Goal: Complete application form: Complete application form

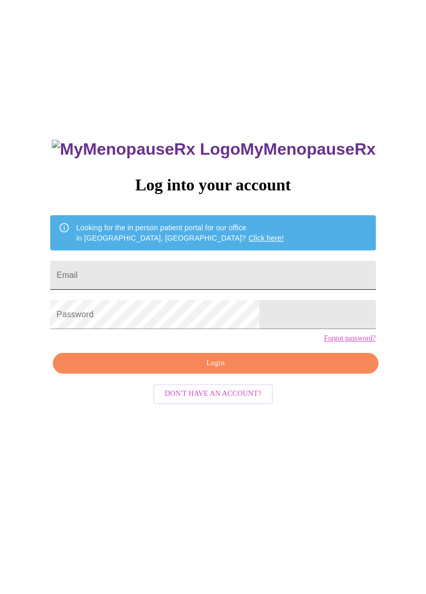
click at [162, 289] on input "Email" at bounding box center [212, 275] width 325 height 29
type input "[EMAIL_ADDRESS][DOMAIN_NAME]"
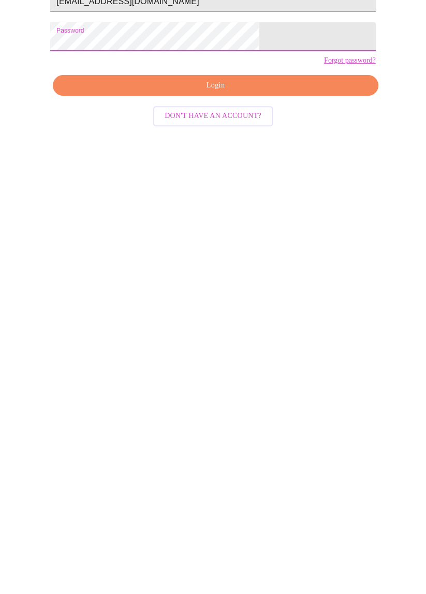
click at [226, 310] on span "Login" at bounding box center [215, 303] width 301 height 13
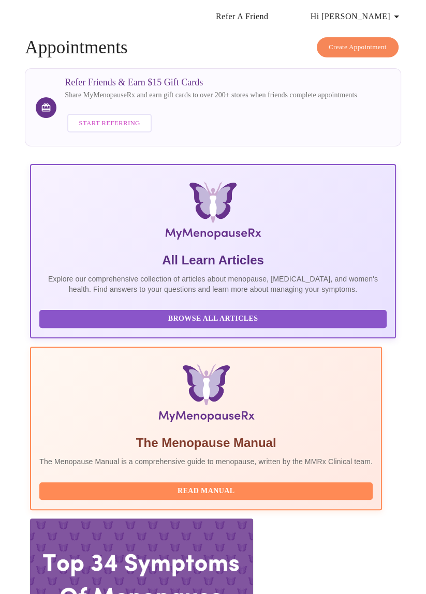
scroll to position [63, 0]
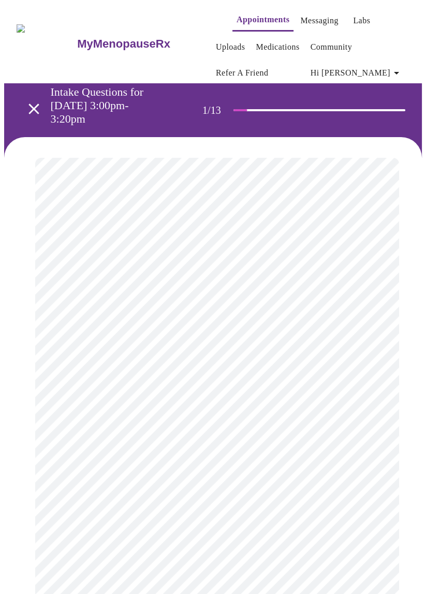
click at [365, 279] on body "MyMenopauseRx Appointments Messaging Labs Uploads Medications Community Refer a…" at bounding box center [213, 507] width 418 height 1007
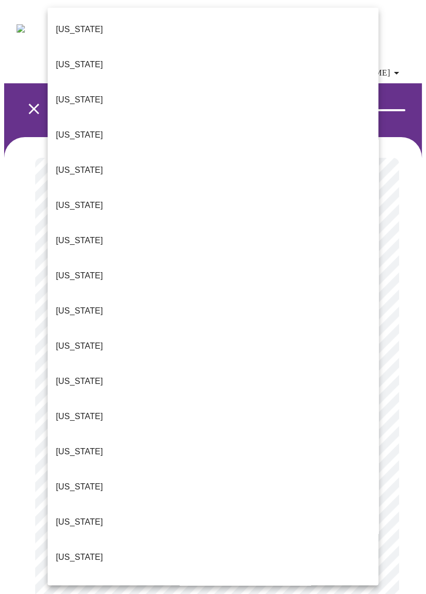
click at [70, 94] on p "[US_STATE]" at bounding box center [79, 100] width 47 height 12
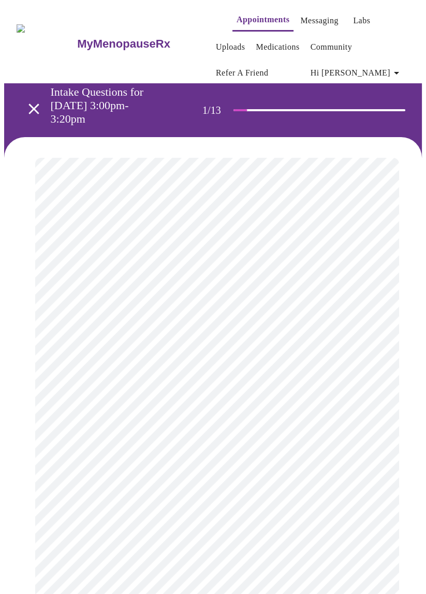
click at [368, 366] on body "MyMenopauseRx Appointments Messaging Labs Uploads Medications Community Refer a…" at bounding box center [213, 504] width 418 height 1001
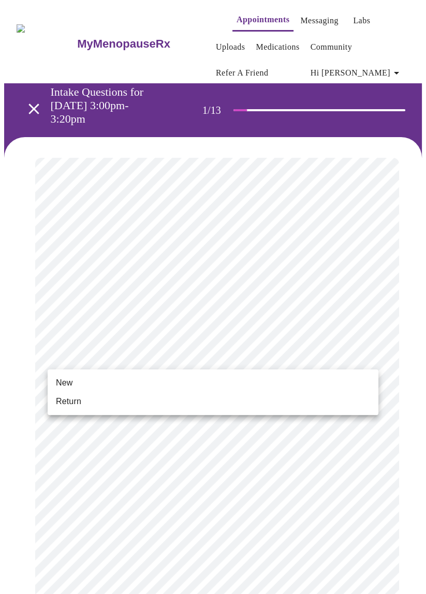
click at [71, 403] on span "Return" at bounding box center [68, 401] width 25 height 12
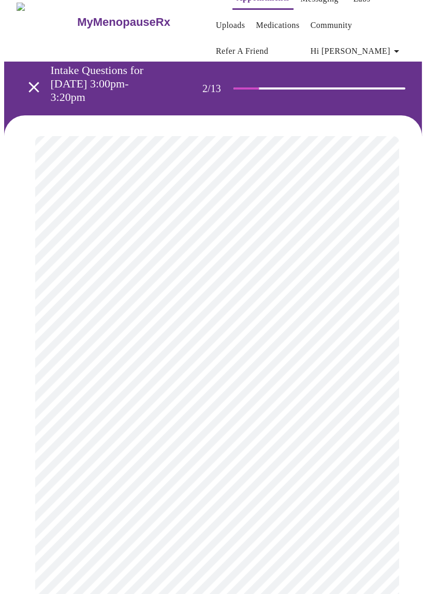
scroll to position [22, 0]
click at [367, 258] on body "MyMenopauseRx Appointments Messaging Labs Uploads Medications Community Refer a…" at bounding box center [213, 337] width 418 height 711
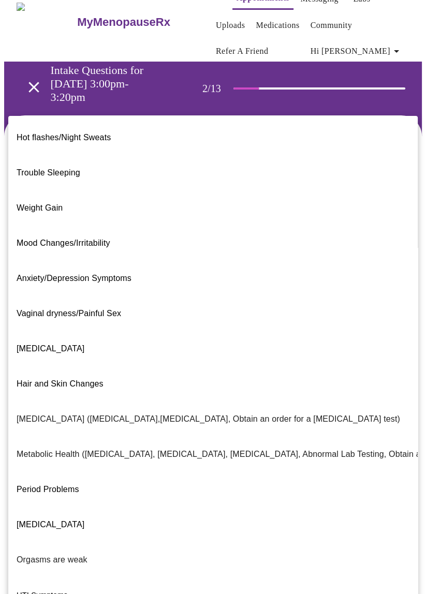
click at [41, 203] on span "Weight Gain" at bounding box center [40, 207] width 46 height 9
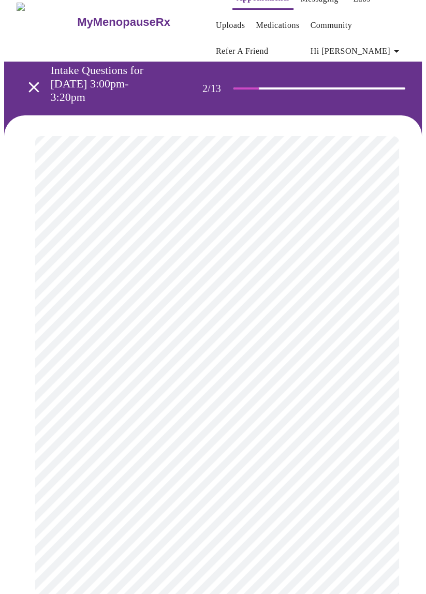
click at [370, 375] on body "MyMenopauseRx Appointments Messaging Labs Uploads Medications Community Refer a…" at bounding box center [213, 334] width 418 height 705
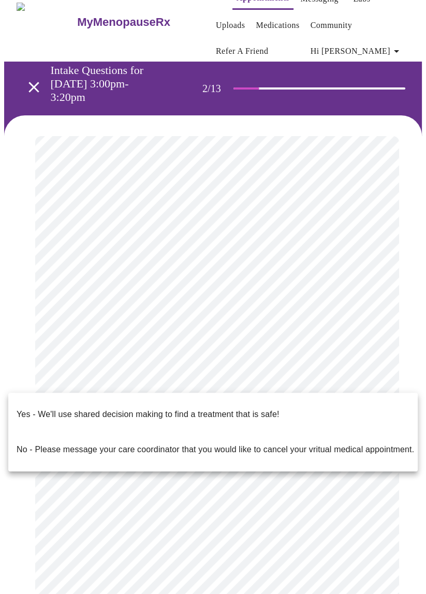
click at [236, 408] on p "Yes - We'll use shared decision making to find a treatment that is safe!" at bounding box center [148, 414] width 262 height 12
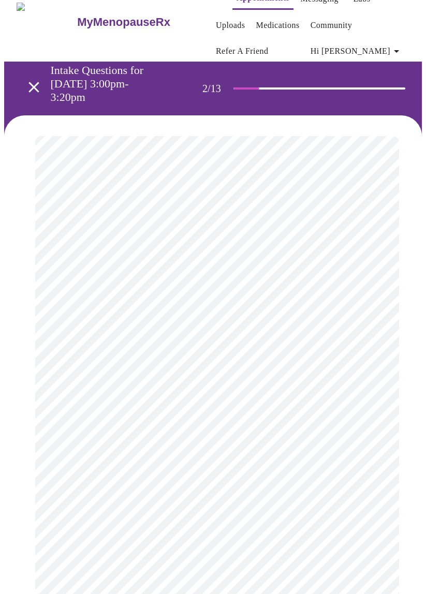
click at [370, 260] on body "MyMenopauseRx Appointments Messaging Labs Uploads Medications Community Refer a…" at bounding box center [213, 331] width 418 height 699
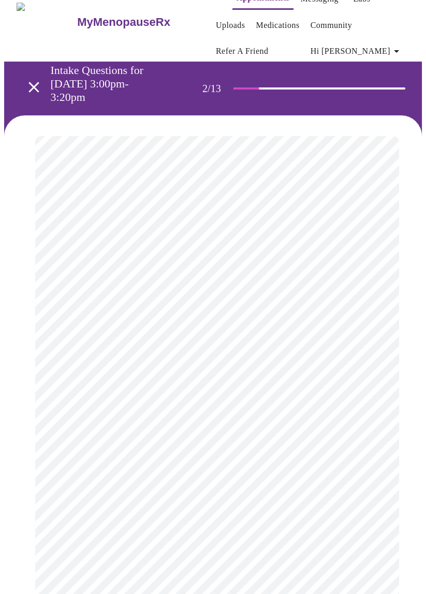
click at [368, 267] on body "MyMenopauseRx Appointments Messaging Labs Uploads Medications Community Refer a…" at bounding box center [213, 331] width 418 height 699
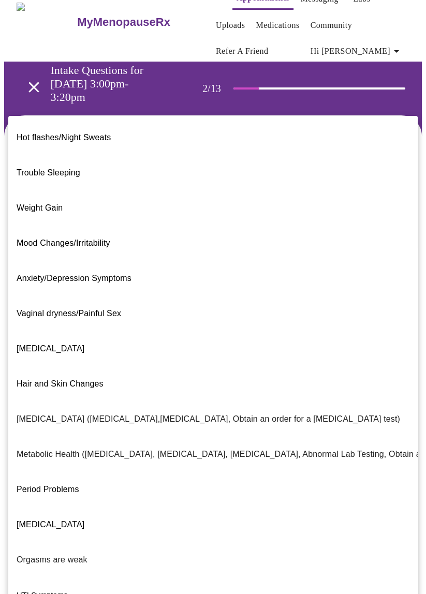
click at [51, 203] on span "Weight Gain" at bounding box center [40, 207] width 46 height 9
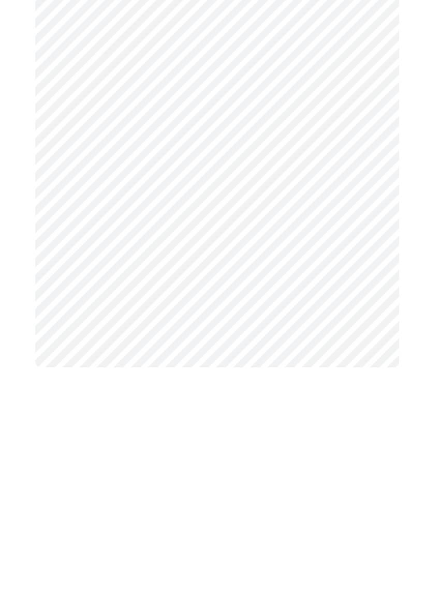
scroll to position [0, 0]
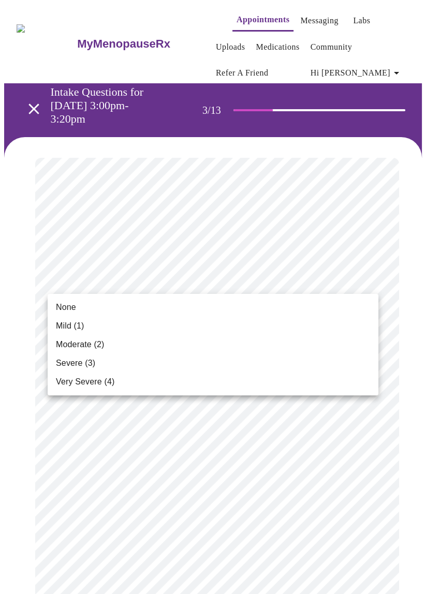
click at [82, 331] on span "Mild (1)" at bounding box center [70, 326] width 28 height 12
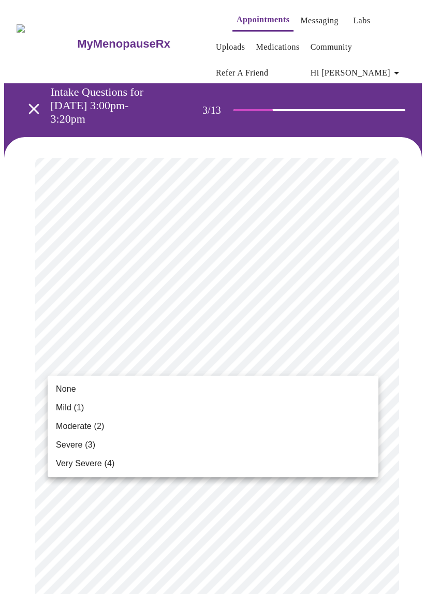
click at [79, 445] on span "Severe (3)" at bounding box center [75, 445] width 39 height 12
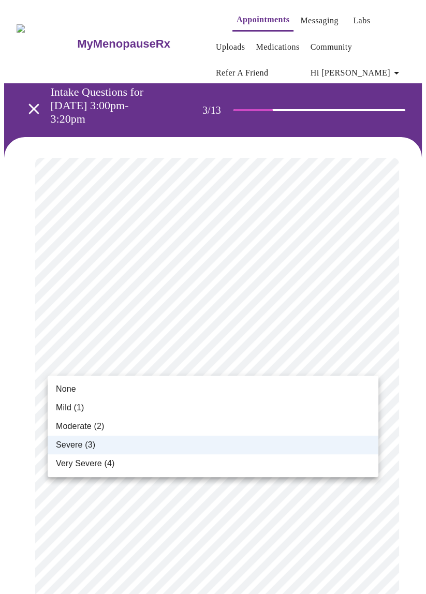
click at [116, 463] on li "Very Severe (4)" at bounding box center [213, 463] width 331 height 19
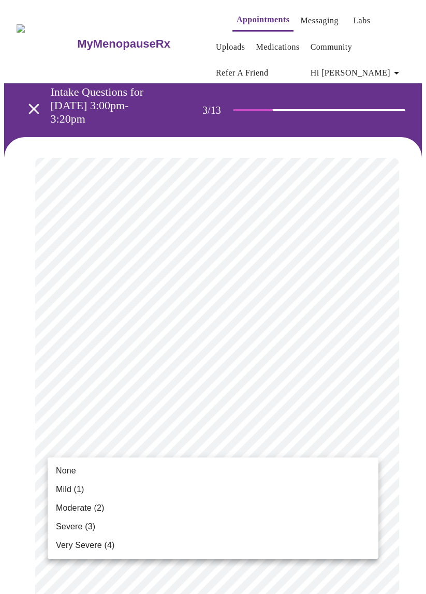
click at [105, 548] on span "Very Severe (4)" at bounding box center [85, 545] width 58 height 12
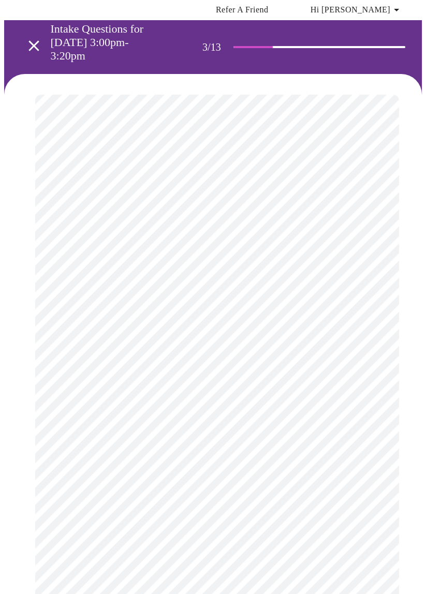
scroll to position [65, 0]
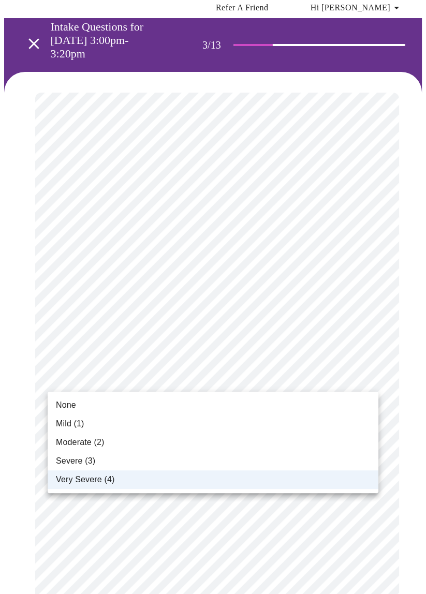
click at [79, 459] on span "Severe (3)" at bounding box center [75, 461] width 39 height 12
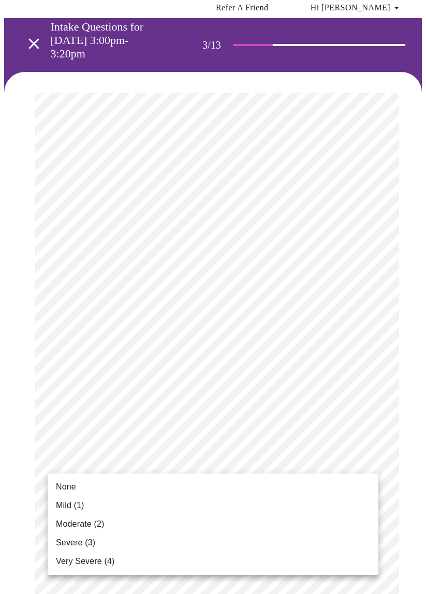
click at [99, 525] on span "Moderate (2)" at bounding box center [80, 524] width 48 height 12
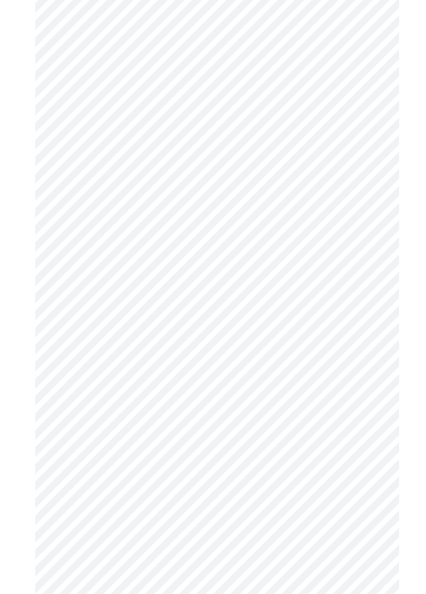
scroll to position [179, 0]
click at [363, 427] on body "MyMenopauseRx Appointments Messaging Labs Uploads Medications Community Refer a…" at bounding box center [213, 529] width 418 height 1408
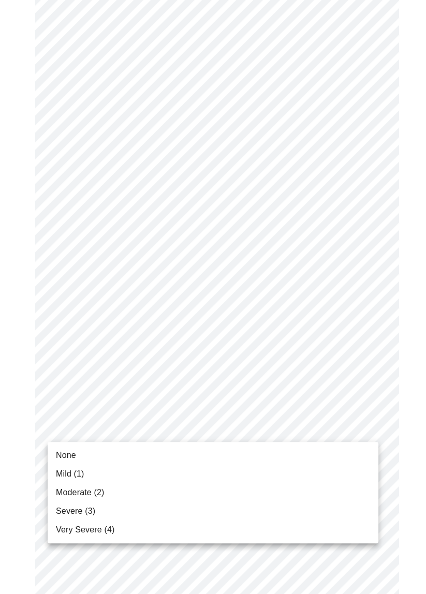
click at [94, 494] on span "Moderate (2)" at bounding box center [80, 492] width 48 height 12
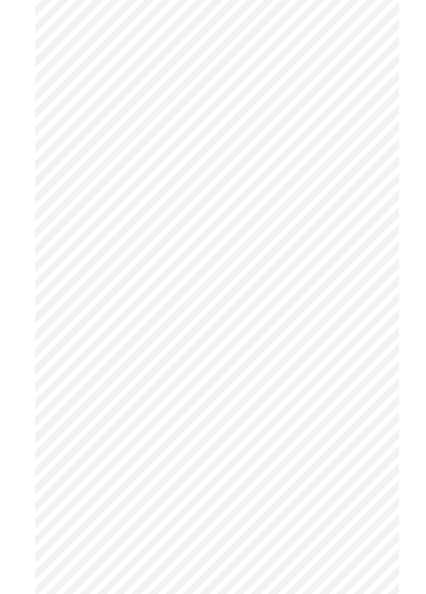
scroll to position [259, 0]
click at [371, 416] on body "MyMenopauseRx Appointments Messaging Labs Uploads Medications Community Refer a…" at bounding box center [213, 441] width 418 height 1393
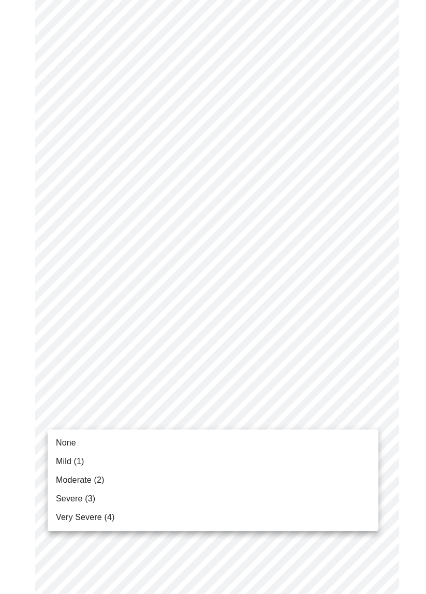
click at [77, 463] on span "Mild (1)" at bounding box center [70, 461] width 28 height 12
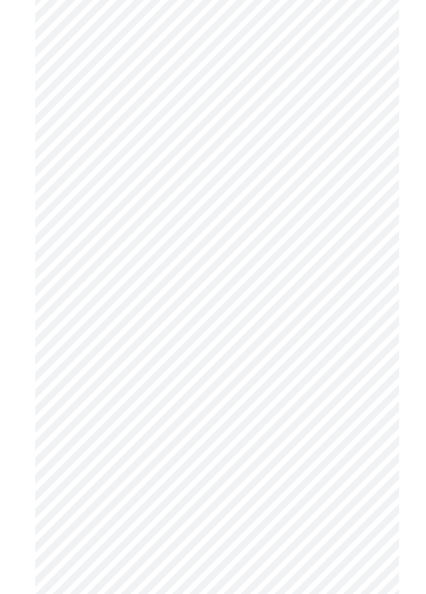
scroll to position [356, 0]
click at [369, 422] on body "MyMenopauseRx Appointments Messaging Labs Uploads Medications Community Refer a…" at bounding box center [213, 337] width 418 height 1379
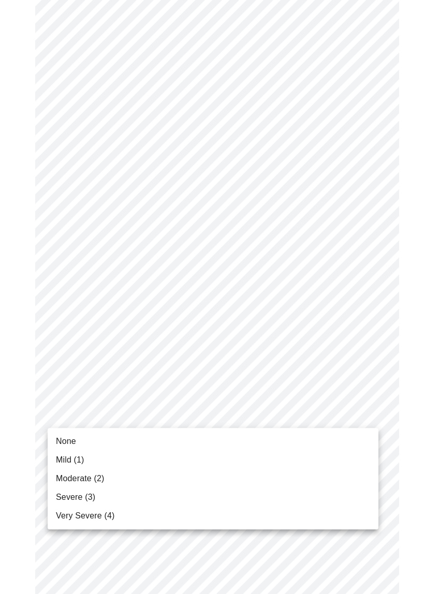
click at [78, 498] on span "Severe (3)" at bounding box center [75, 497] width 39 height 12
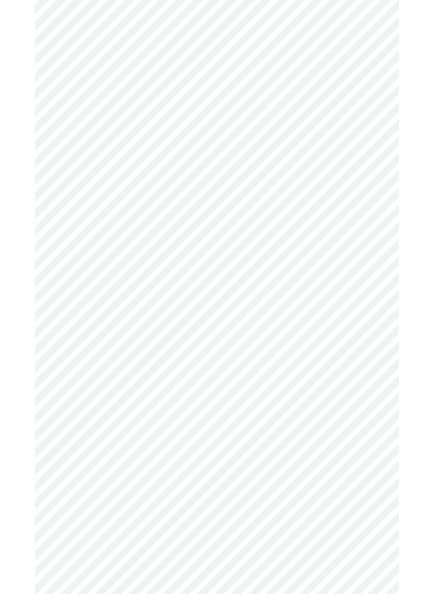
scroll to position [445, 0]
click at [367, 403] on body "MyMenopauseRx Appointments Messaging Labs Uploads Medications Community Refer a…" at bounding box center [213, 241] width 418 height 1364
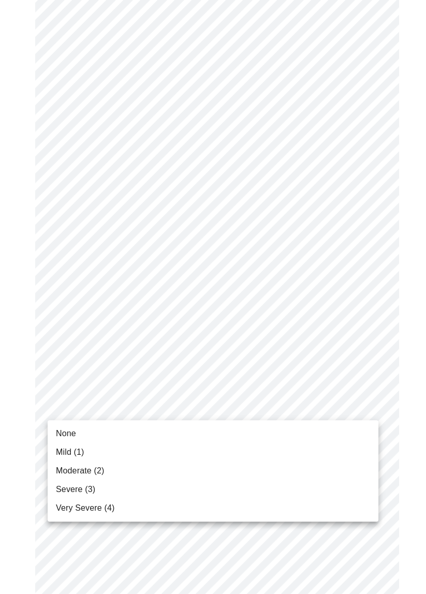
click at [106, 501] on li "Very Severe (4)" at bounding box center [213, 508] width 331 height 19
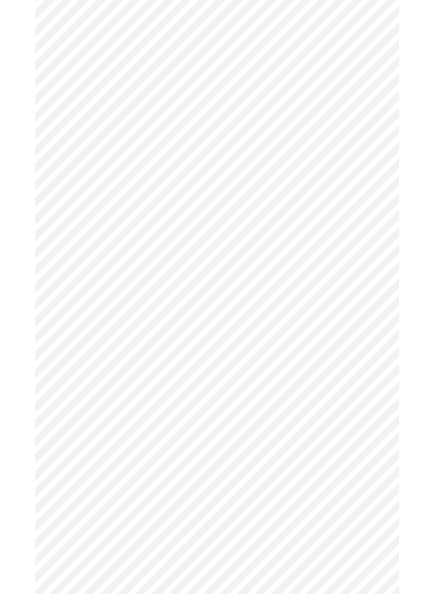
scroll to position [527, 0]
click at [371, 408] on body "MyMenopauseRx Appointments Messaging Labs Uploads Medications Community Refer a…" at bounding box center [213, 152] width 418 height 1350
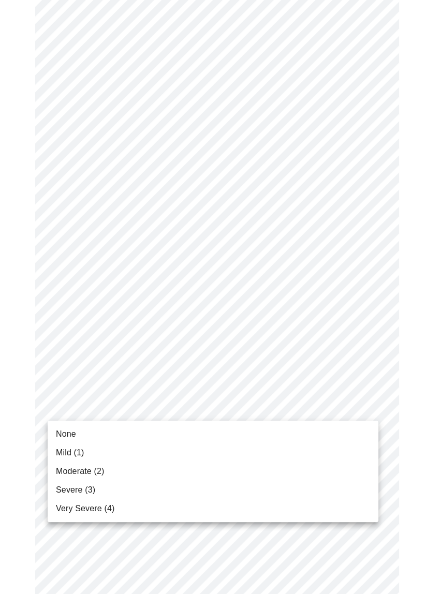
click at [100, 503] on span "Very Severe (4)" at bounding box center [85, 508] width 58 height 12
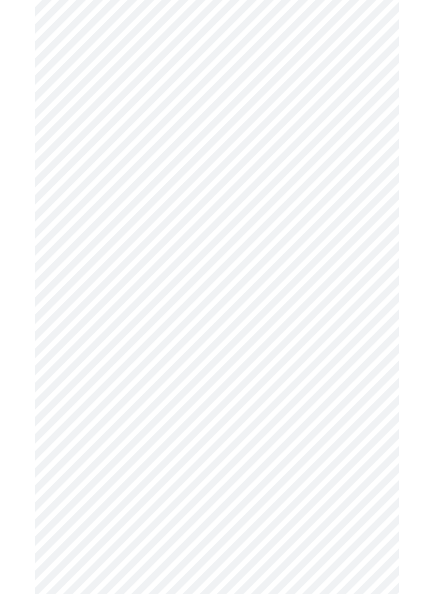
scroll to position [630, 0]
click at [369, 381] on body "MyMenopauseRx Appointments Messaging Labs Uploads Medications Community Refer a…" at bounding box center [213, 41] width 418 height 1335
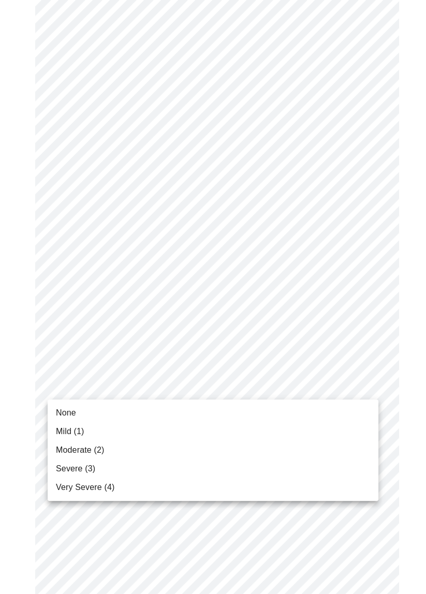
click at [83, 463] on span "Severe (3)" at bounding box center [75, 469] width 39 height 12
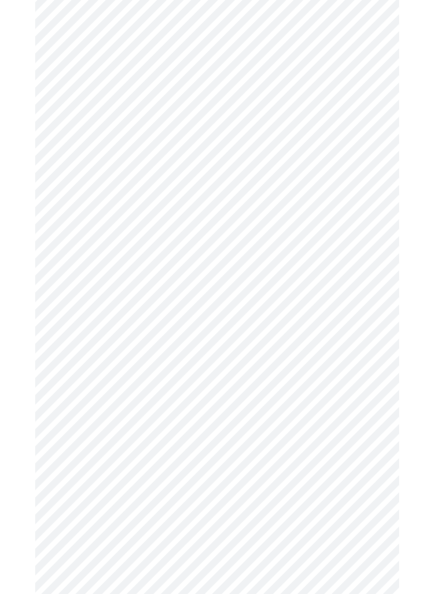
scroll to position [671, 0]
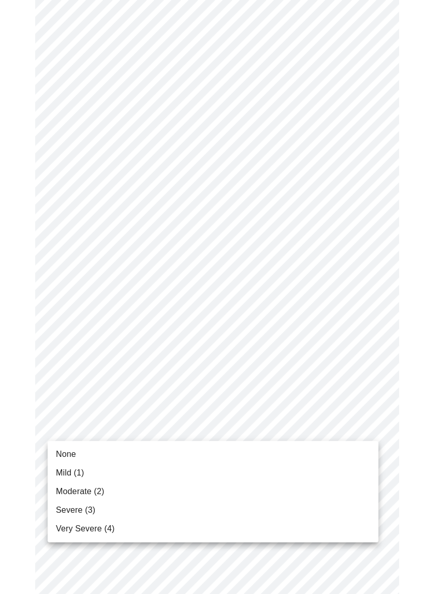
click at [80, 512] on span "Severe (3)" at bounding box center [75, 510] width 39 height 12
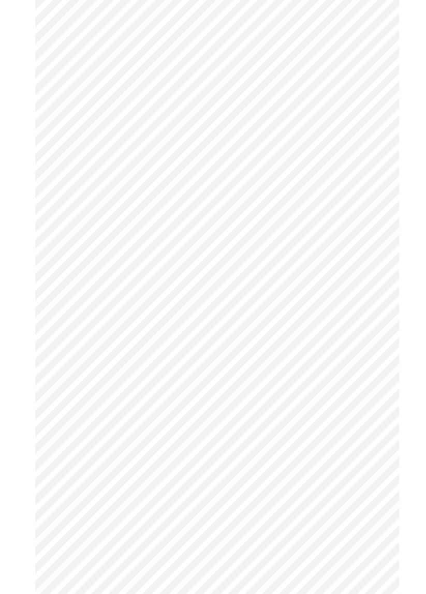
scroll to position [336, 0]
click at [370, 357] on body "MyMenopauseRx Appointments Messaging Labs Uploads Medications Community Refer a…" at bounding box center [213, 211] width 418 height 1086
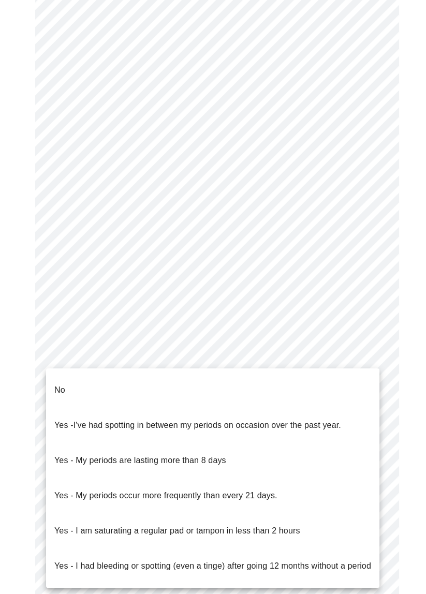
click at [125, 381] on li "No" at bounding box center [212, 390] width 333 height 35
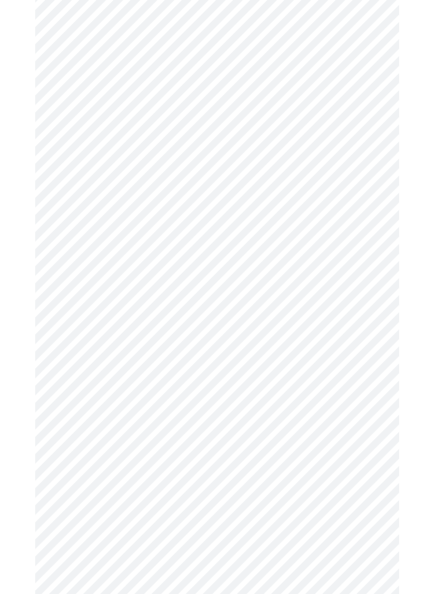
click at [377, 429] on body "MyMenopauseRx Appointments Messaging Labs Uploads Medications Community Refer a…" at bounding box center [213, 208] width 418 height 1080
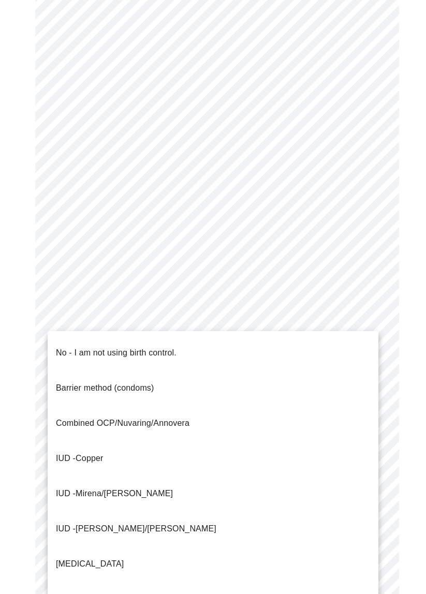
click at [186, 347] on li "No - I am not using birth control." at bounding box center [213, 352] width 331 height 35
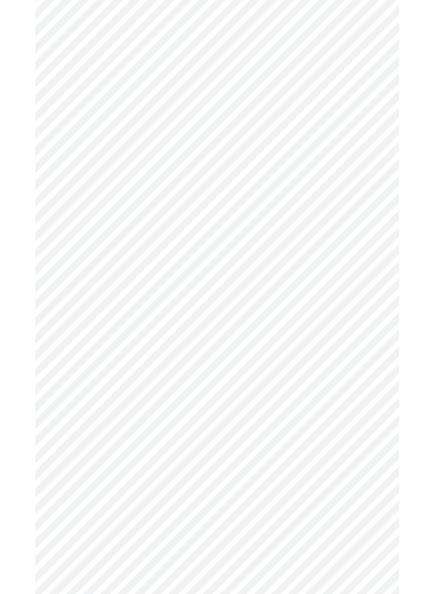
click at [373, 509] on body "MyMenopauseRx Appointments Messaging Labs Uploads Medications Community Refer a…" at bounding box center [213, 205] width 418 height 1074
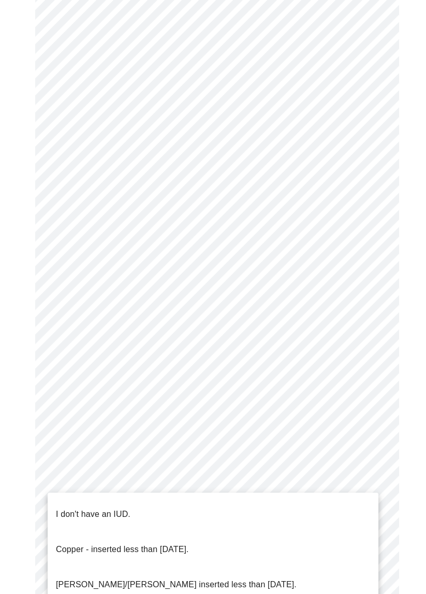
click at [125, 508] on p "I don't have an IUD." at bounding box center [93, 514] width 75 height 12
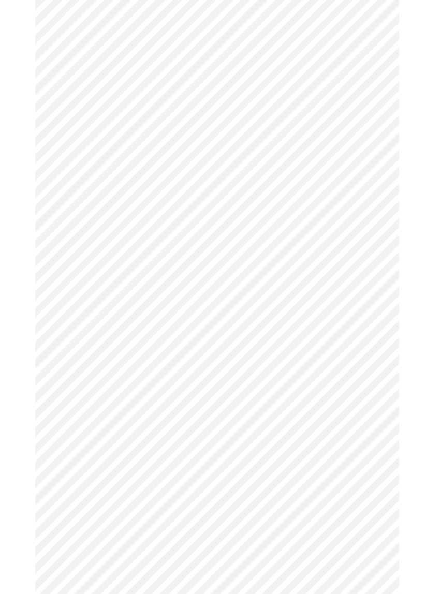
scroll to position [417, 0]
click at [365, 501] on body "MyMenopauseRx Appointments Messaging Labs Uploads Medications Community Refer a…" at bounding box center [213, 121] width 418 height 1068
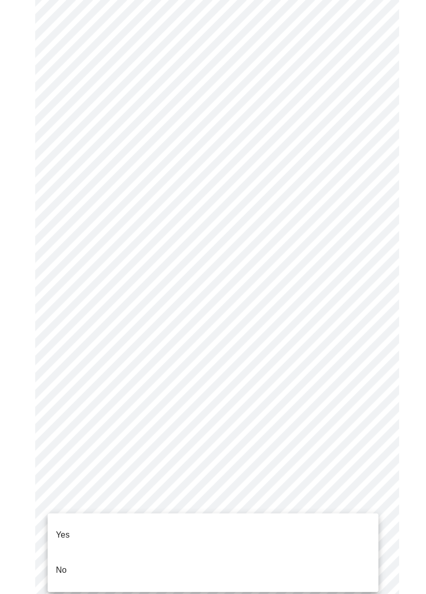
click at [68, 554] on li "No" at bounding box center [213, 570] width 331 height 35
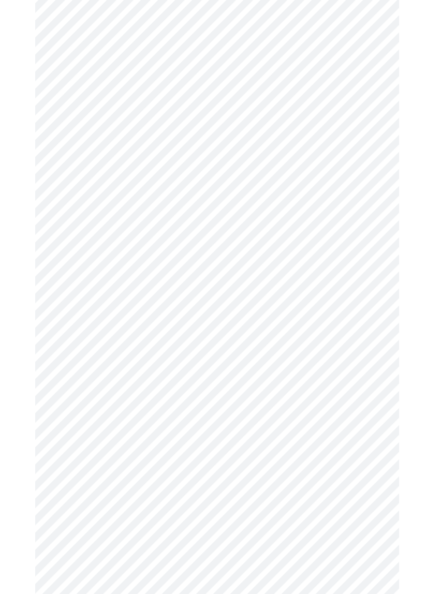
scroll to position [0, 0]
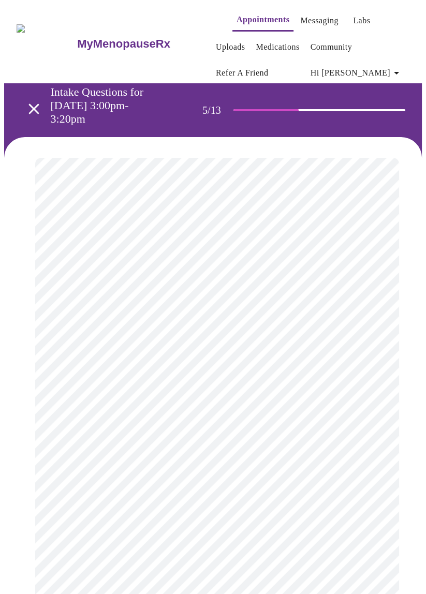
click at [371, 424] on body "MyMenopauseRx Appointments Messaging Labs Uploads Medications Community Refer a…" at bounding box center [213, 431] width 418 height 854
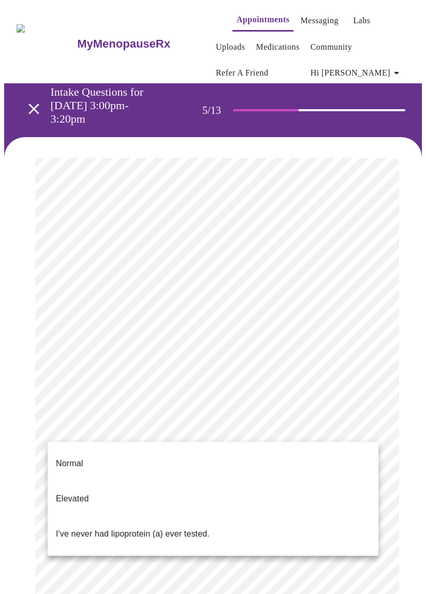
click at [171, 528] on p "I've never had lipoprotein (a) ever tested." at bounding box center [133, 534] width 154 height 12
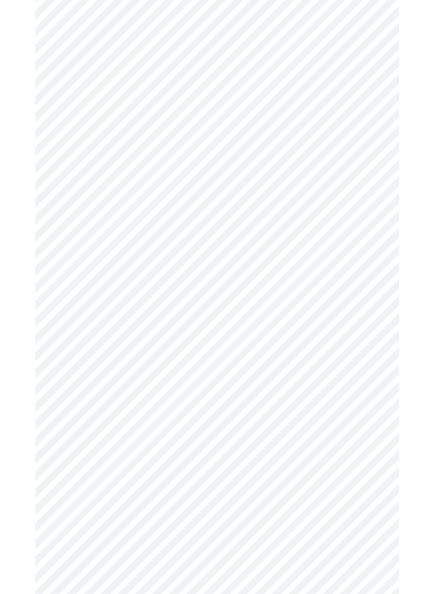
scroll to position [2580, 0]
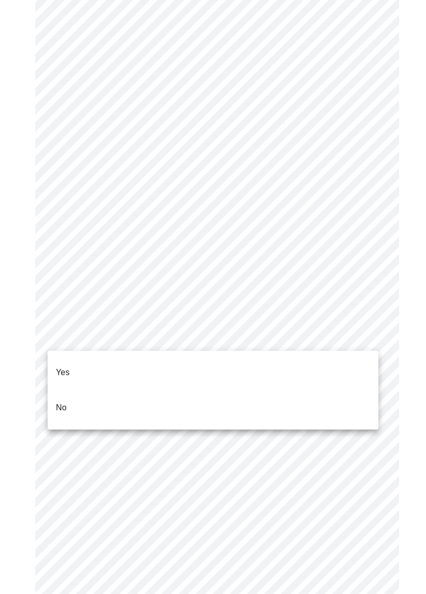
click at [80, 396] on li "No" at bounding box center [213, 407] width 331 height 35
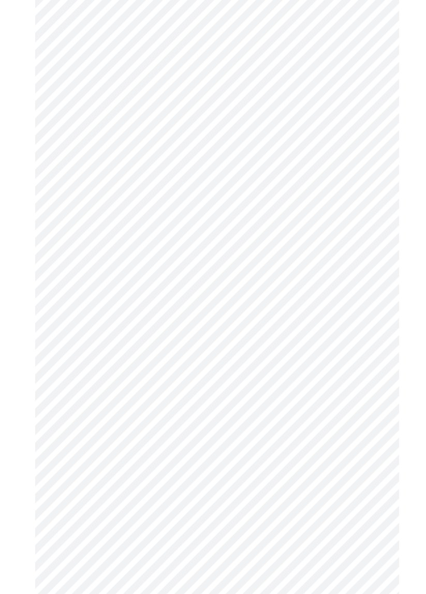
scroll to position [506, 0]
